Goal: Information Seeking & Learning: Learn about a topic

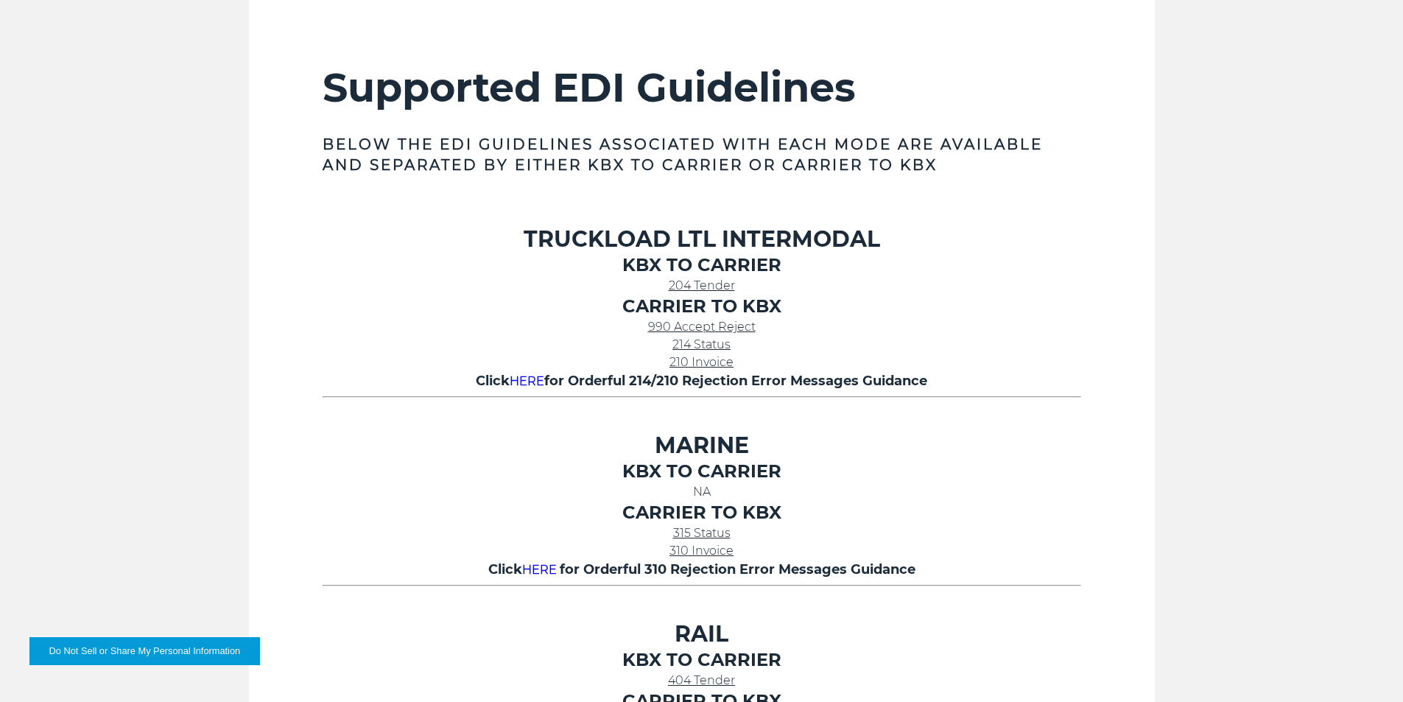
scroll to position [465, 0]
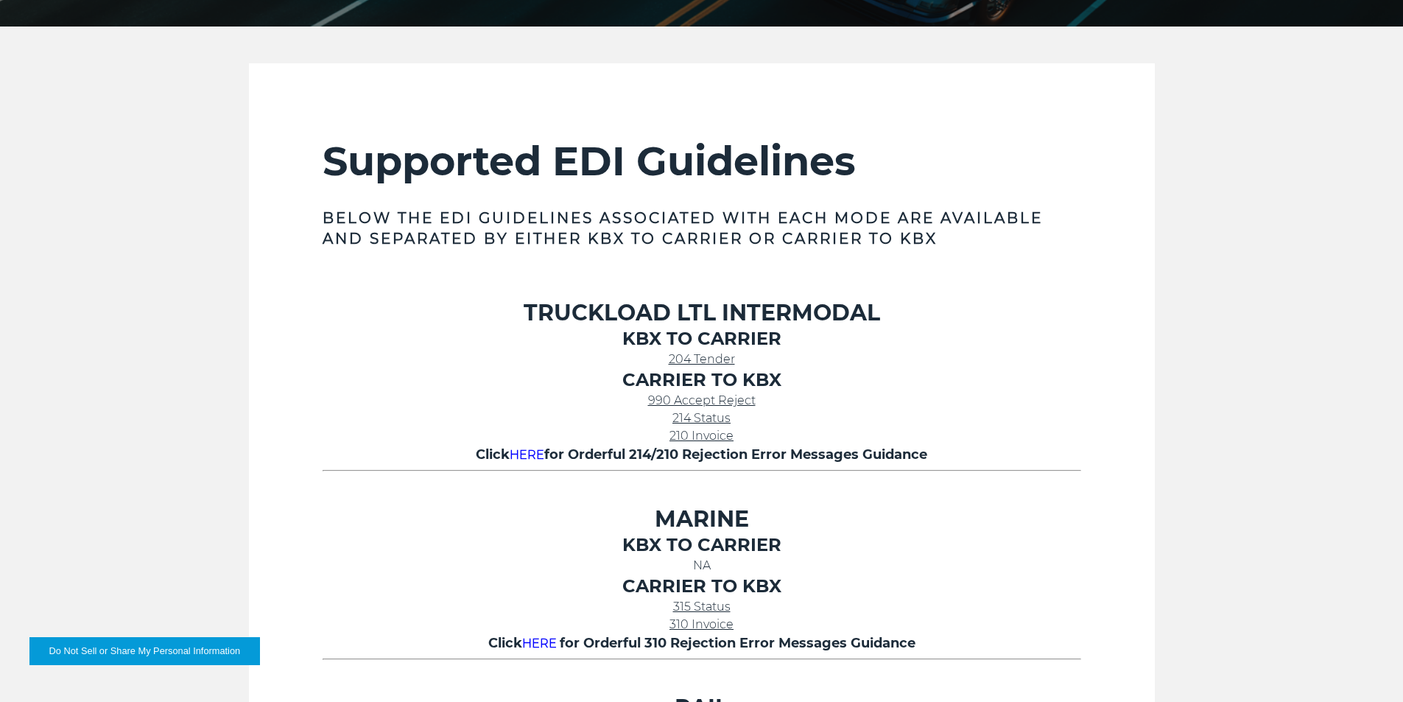
click at [706, 362] on span "204 Tender" at bounding box center [702, 359] width 66 height 14
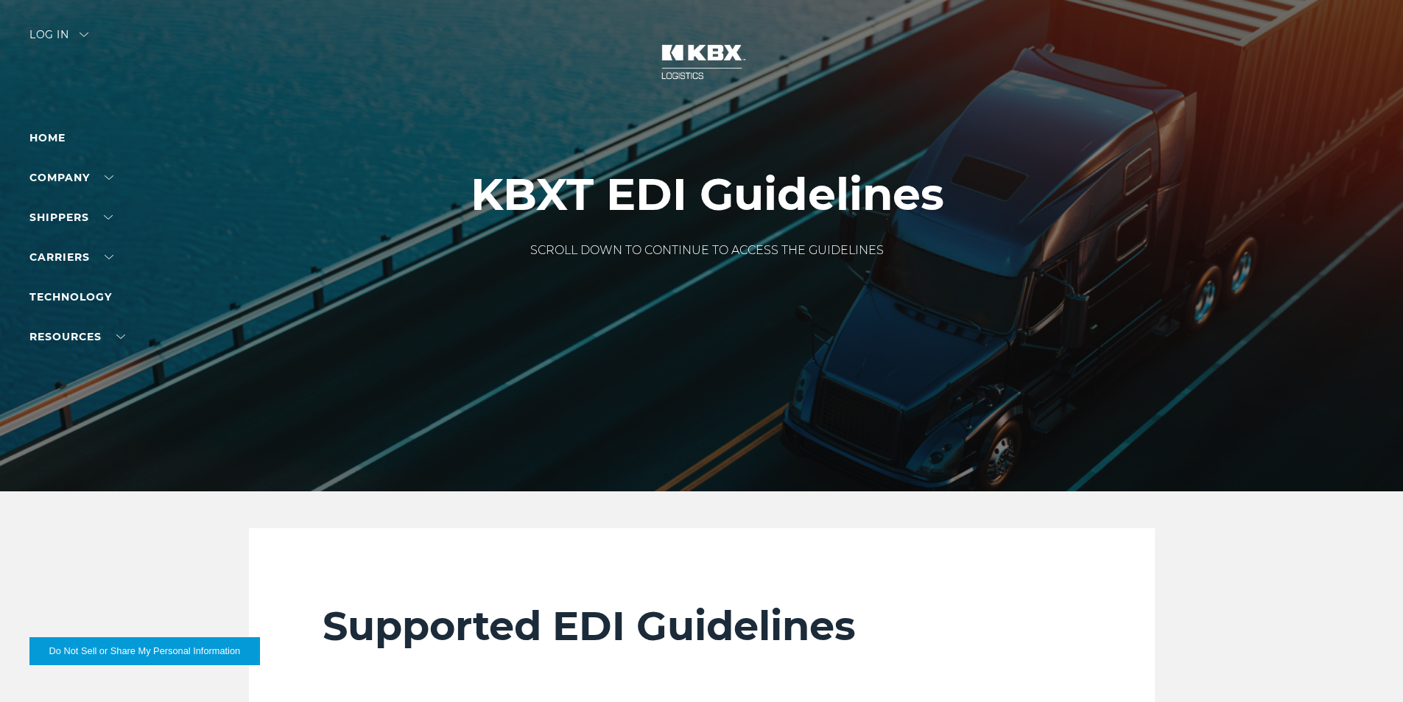
scroll to position [442, 0]
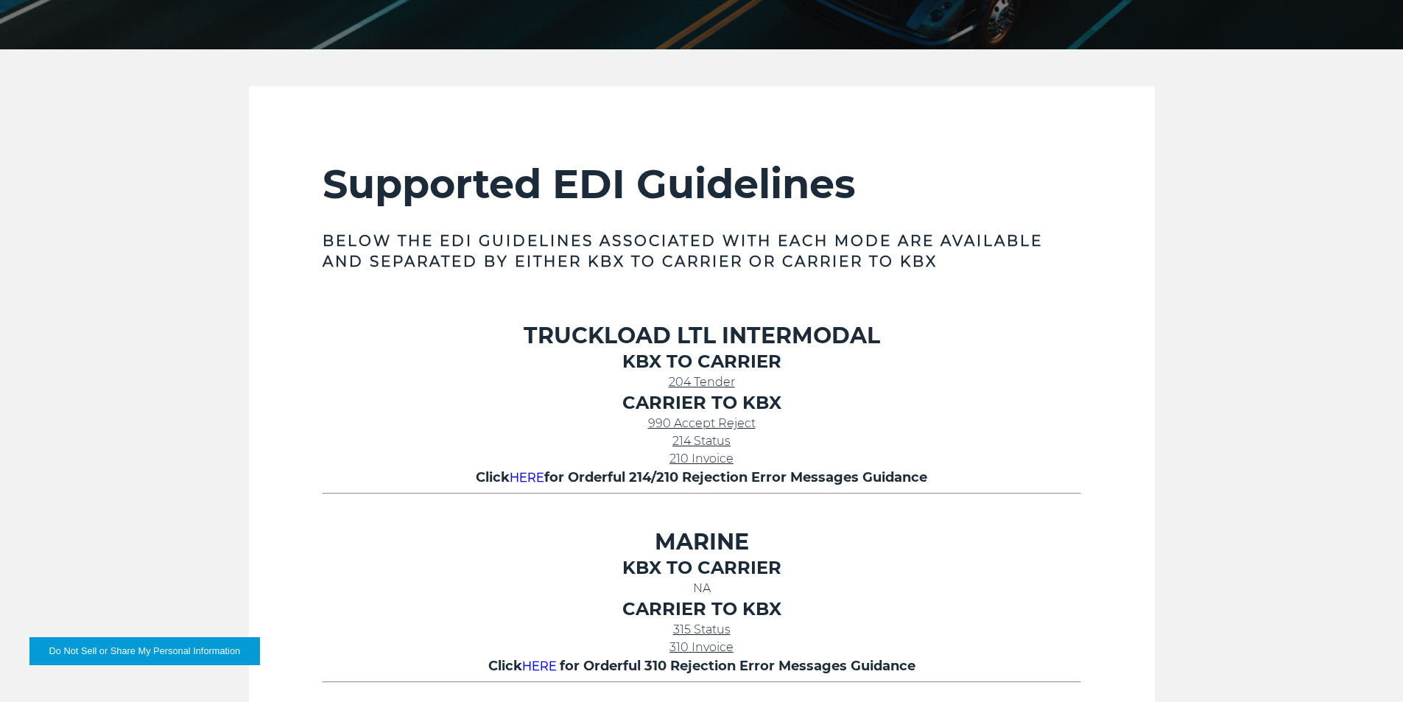
click at [696, 382] on span "204 Tender" at bounding box center [702, 382] width 66 height 14
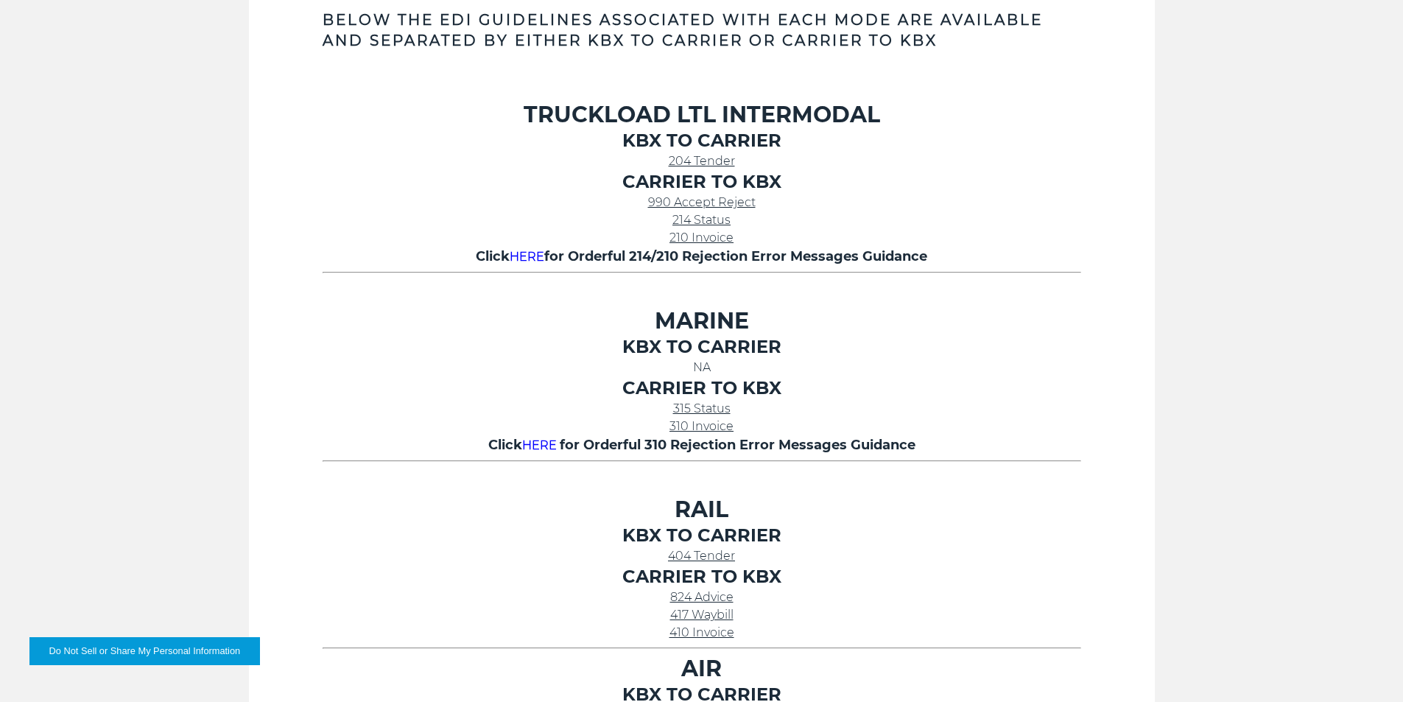
scroll to position [589, 0]
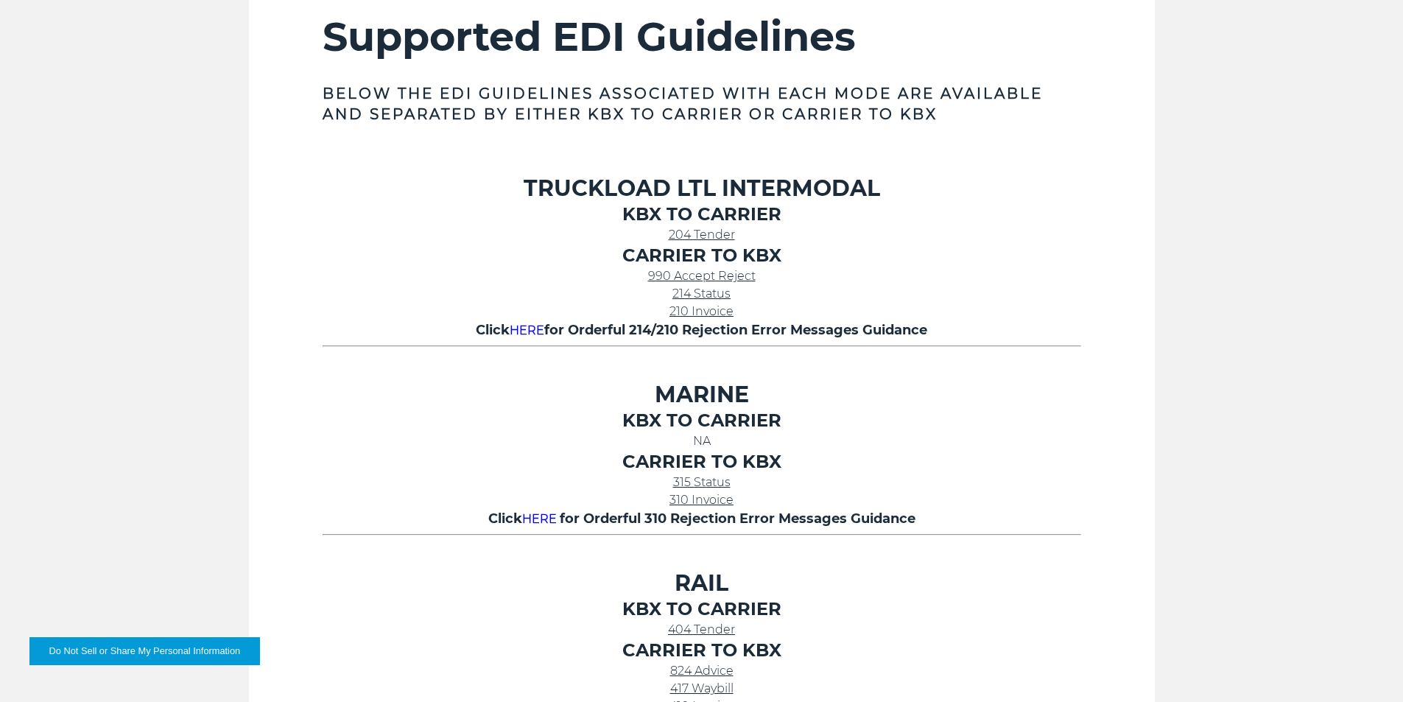
click at [706, 298] on span "214 Status" at bounding box center [702, 294] width 58 height 14
click at [698, 277] on link "990 Accept Reject" at bounding box center [702, 276] width 108 height 14
click at [702, 295] on span "214 Status" at bounding box center [702, 294] width 58 height 14
click at [701, 313] on span "210 Invoice" at bounding box center [702, 311] width 64 height 14
